Goal: Transaction & Acquisition: Purchase product/service

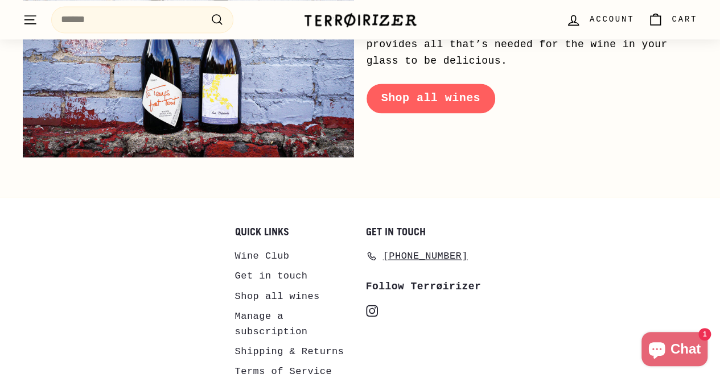
scroll to position [5159, 0]
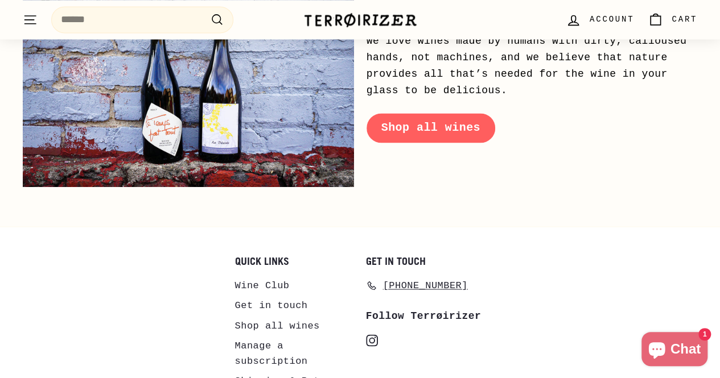
click at [286, 295] on link "Get in touch" at bounding box center [271, 305] width 73 height 20
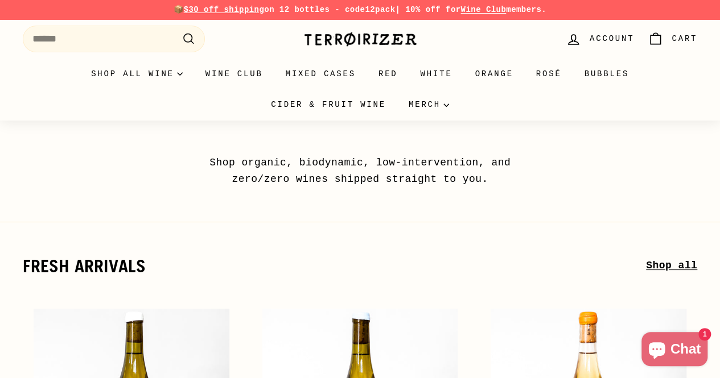
scroll to position [331, 0]
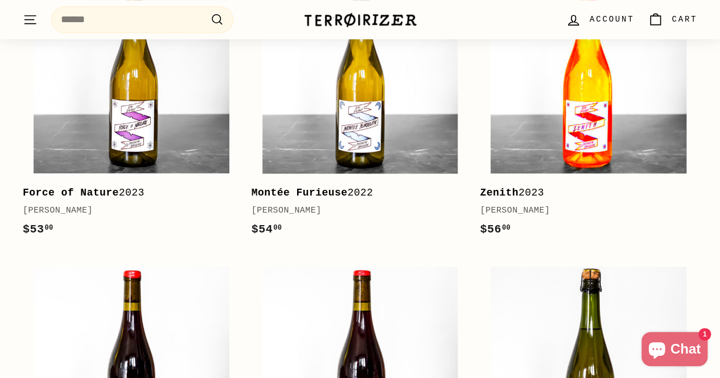
click at [556, 158] on img at bounding box center [588, 76] width 196 height 196
